Goal: Find specific page/section: Find specific page/section

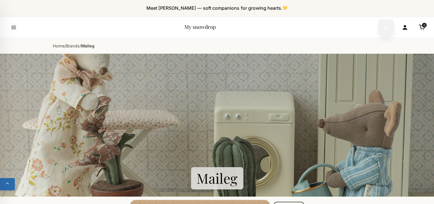
click at [386, 30] on icon "Open search" at bounding box center [386, 27] width 6 height 11
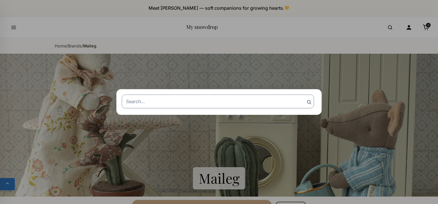
click at [182, 100] on input "Search for:" at bounding box center [218, 101] width 192 height 14
paste input "1 11-5001-01"
click at [135, 101] on input "1 11-5001-01" at bounding box center [218, 101] width 192 height 14
type input "[PHONE_NUMBER]"
click at [302, 94] on input "Search" at bounding box center [309, 101] width 14 height 15
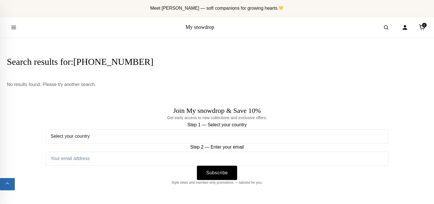
click at [197, 30] on div "My snowdrop" at bounding box center [199, 27] width 29 height 7
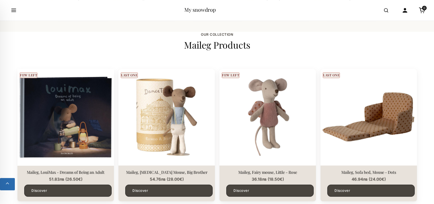
scroll to position [399, 0]
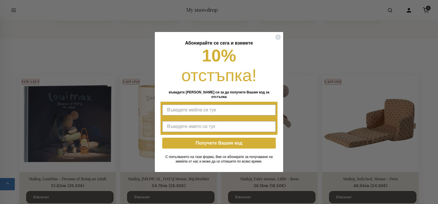
click at [304, 34] on div "Close dialog [PERSON_NAME] се сега и вземете 10% отстъпка! въведете мейла си за…" at bounding box center [219, 102] width 438 height 204
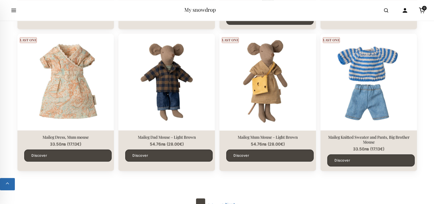
scroll to position [998, 0]
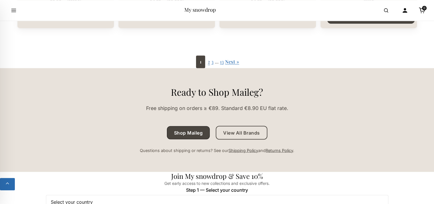
click at [208, 63] on link "2" at bounding box center [209, 61] width 2 height 6
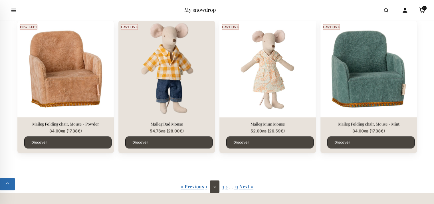
scroll to position [884, 0]
